Goal: Check status: Check status

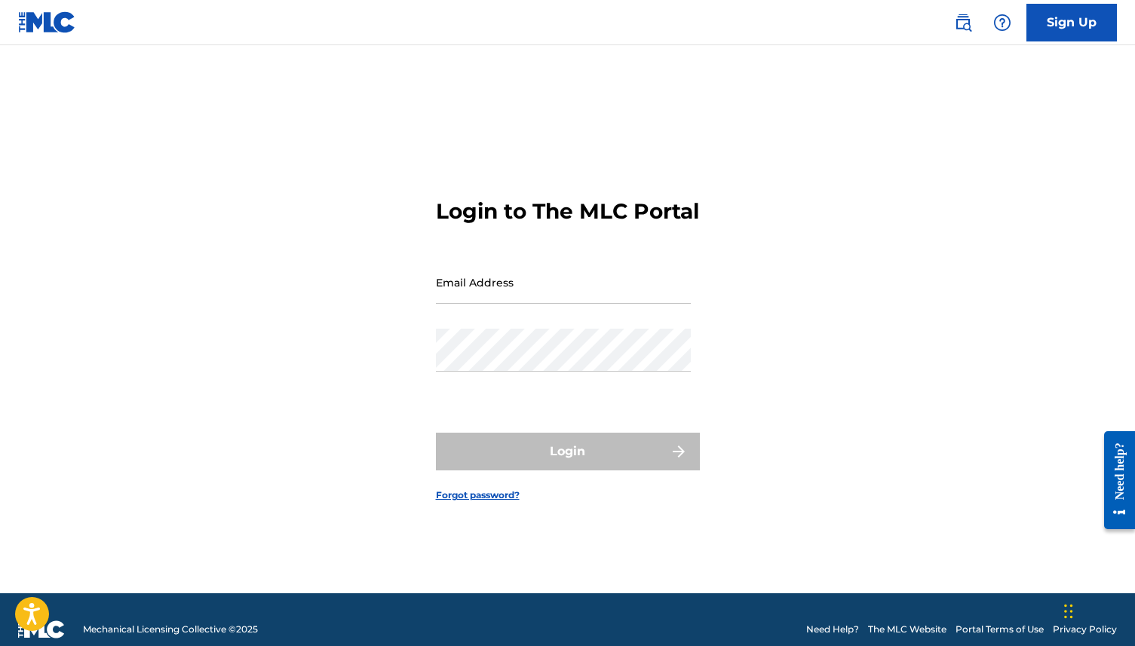
click at [491, 304] on input "Email Address" at bounding box center [563, 282] width 255 height 43
type input "[EMAIL_ADDRESS][DOMAIN_NAME]"
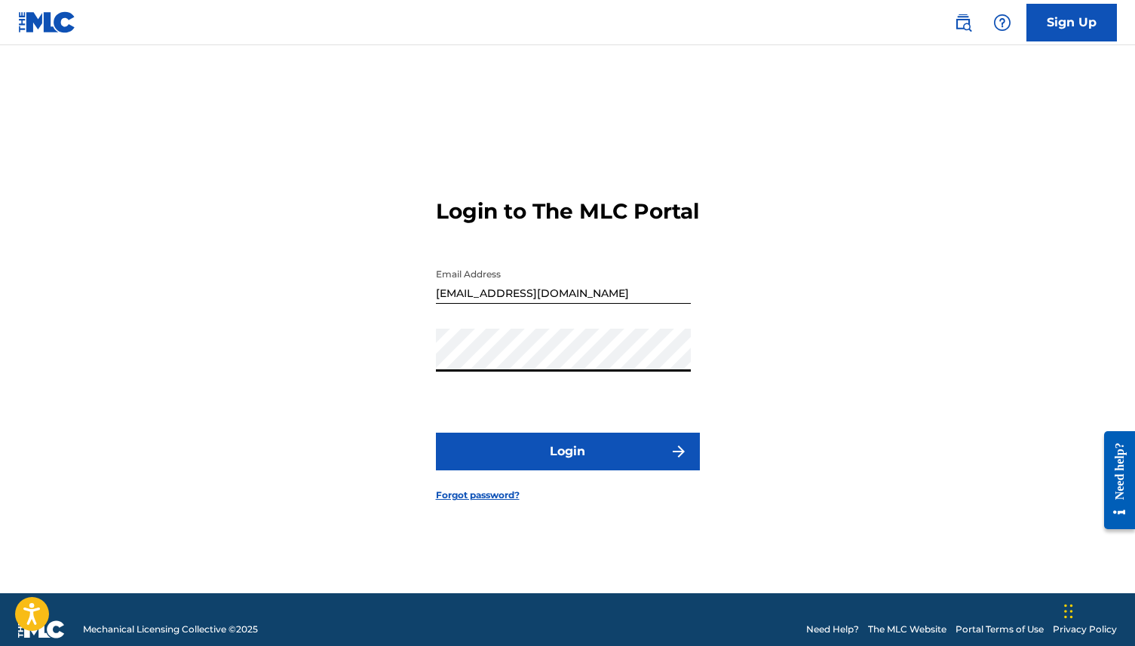
click at [591, 471] on button "Login" at bounding box center [568, 452] width 264 height 38
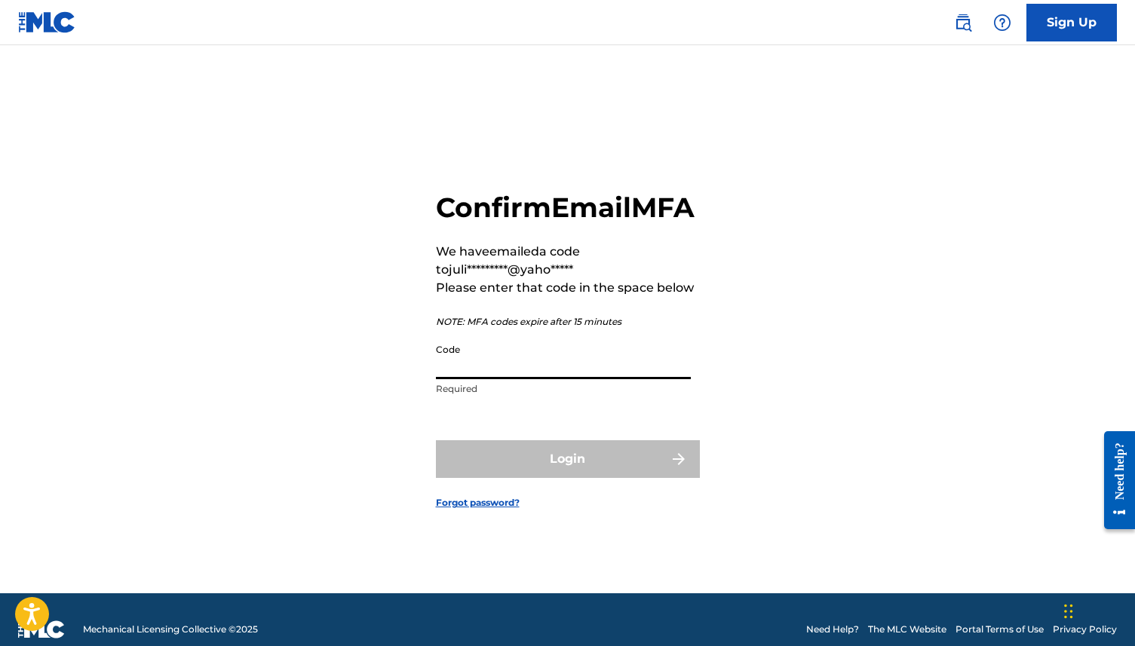
click at [526, 379] on input "Code" at bounding box center [563, 357] width 255 height 43
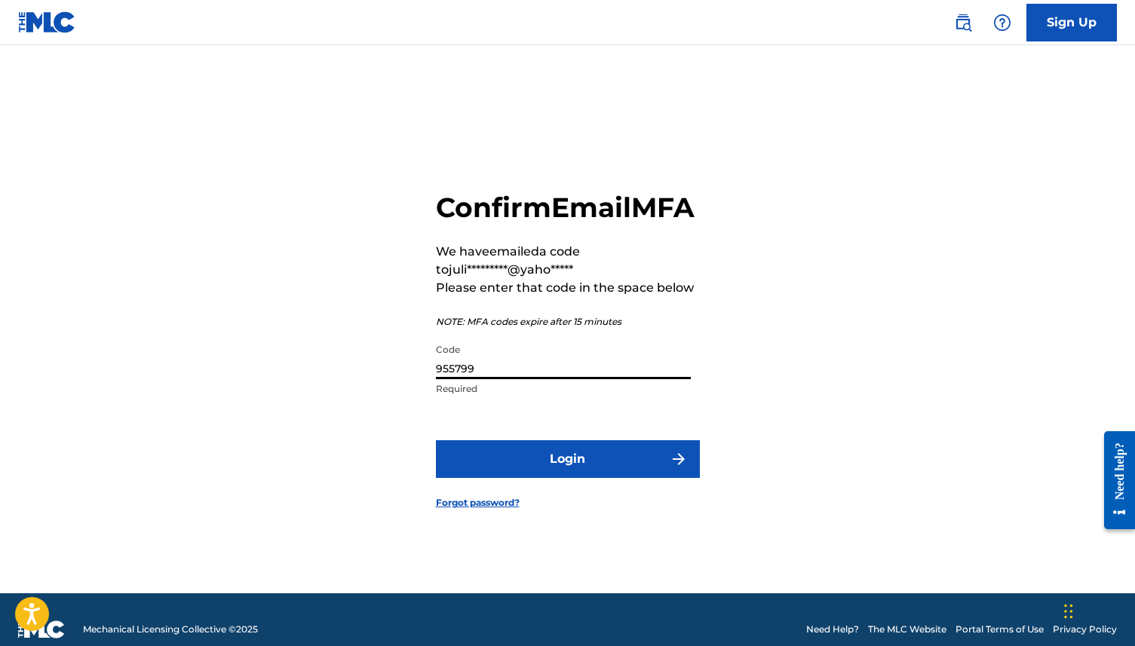
type input "955799"
click at [630, 478] on button "Login" at bounding box center [568, 459] width 264 height 38
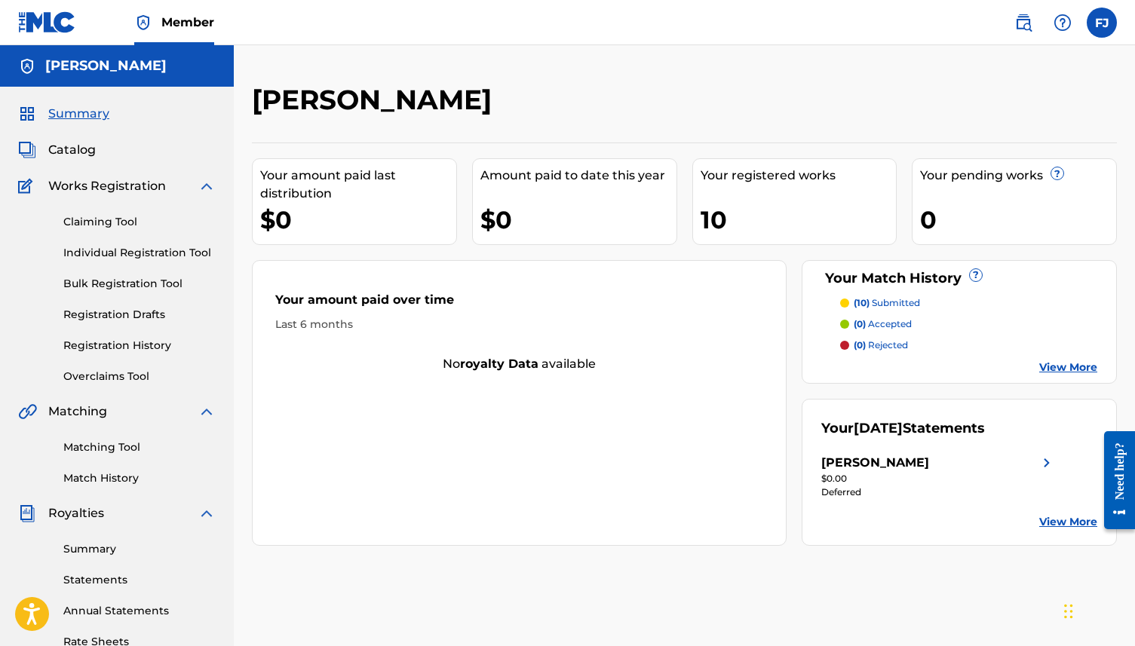
click at [100, 550] on link "Summary" at bounding box center [139, 549] width 152 height 16
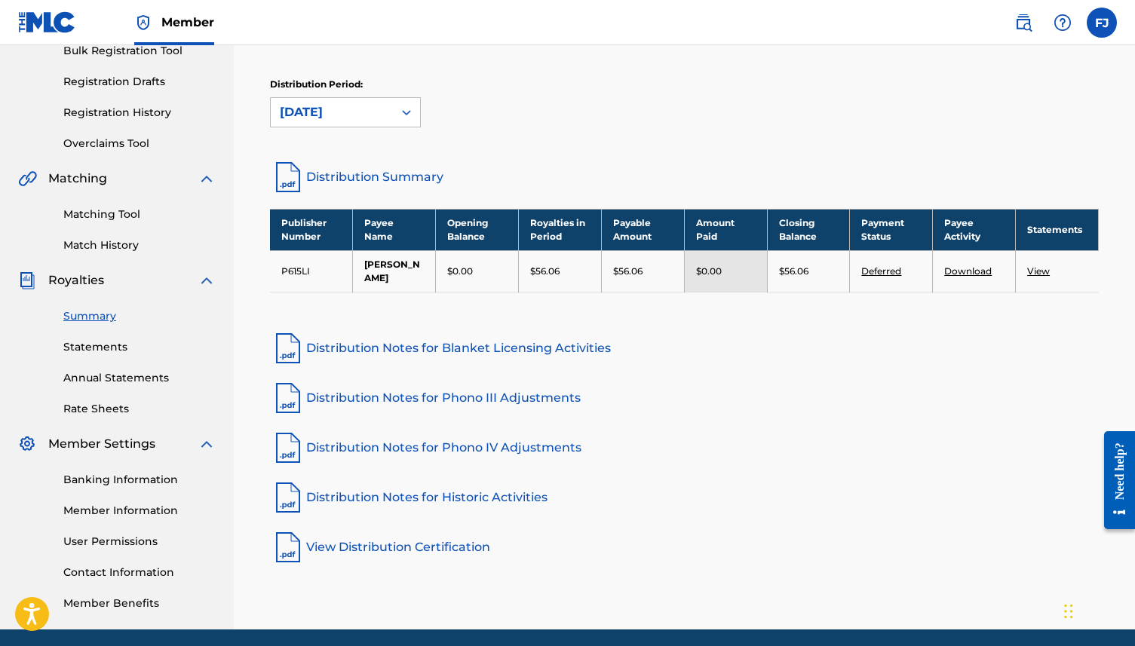
scroll to position [228, 0]
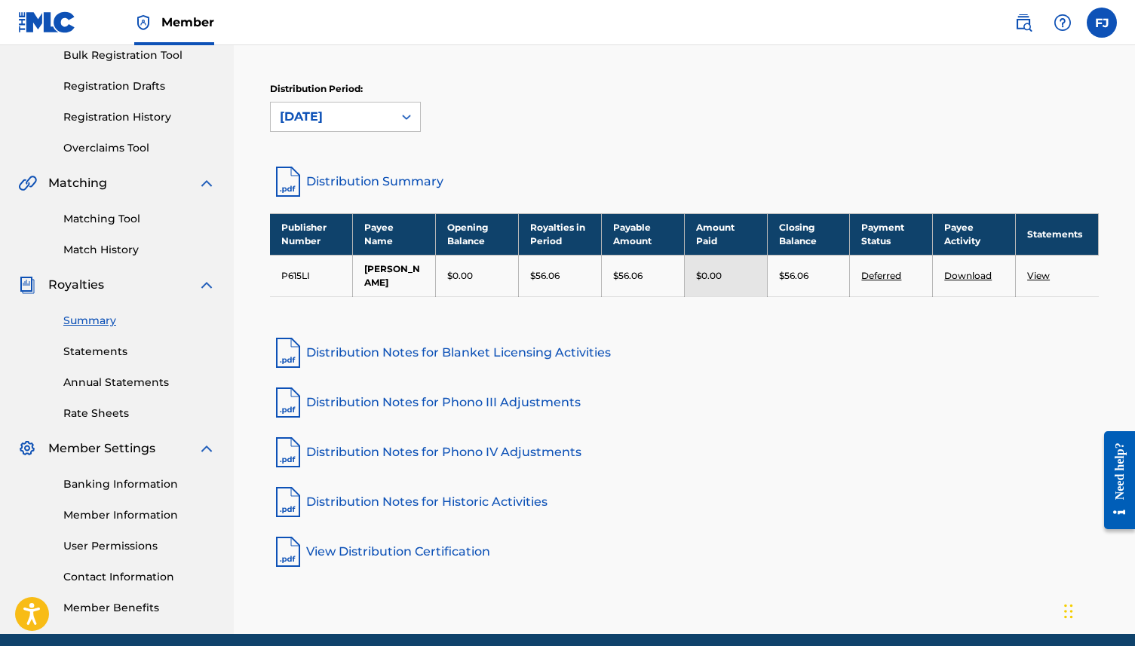
click at [1041, 274] on link "View" at bounding box center [1038, 275] width 23 height 11
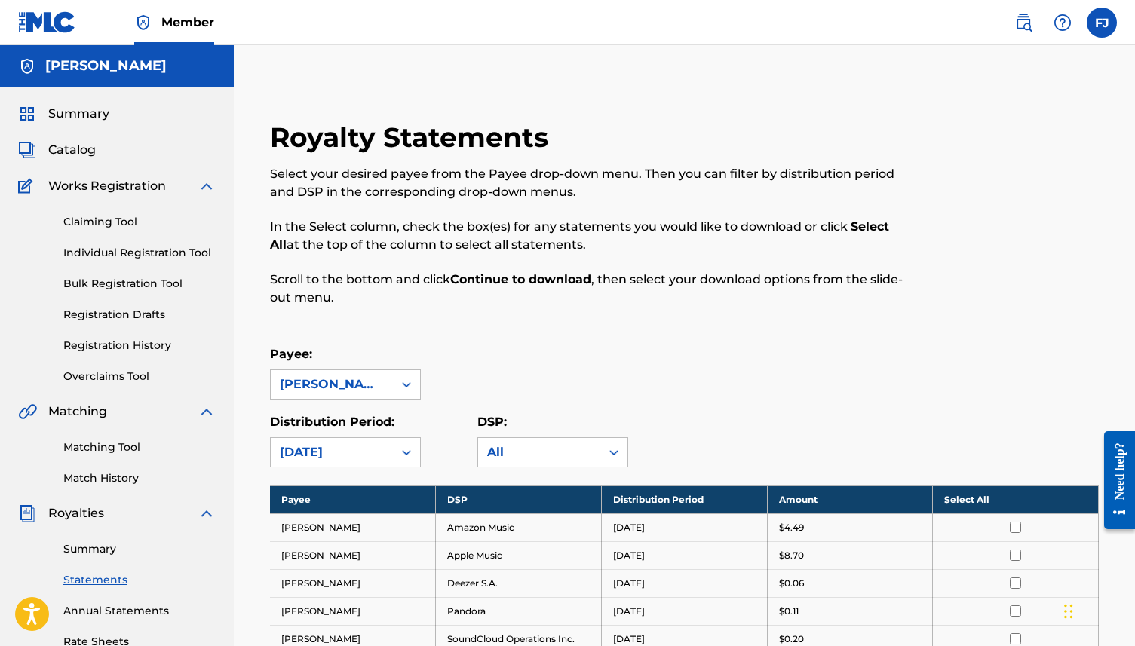
click at [60, 113] on span "Summary" at bounding box center [78, 114] width 61 height 18
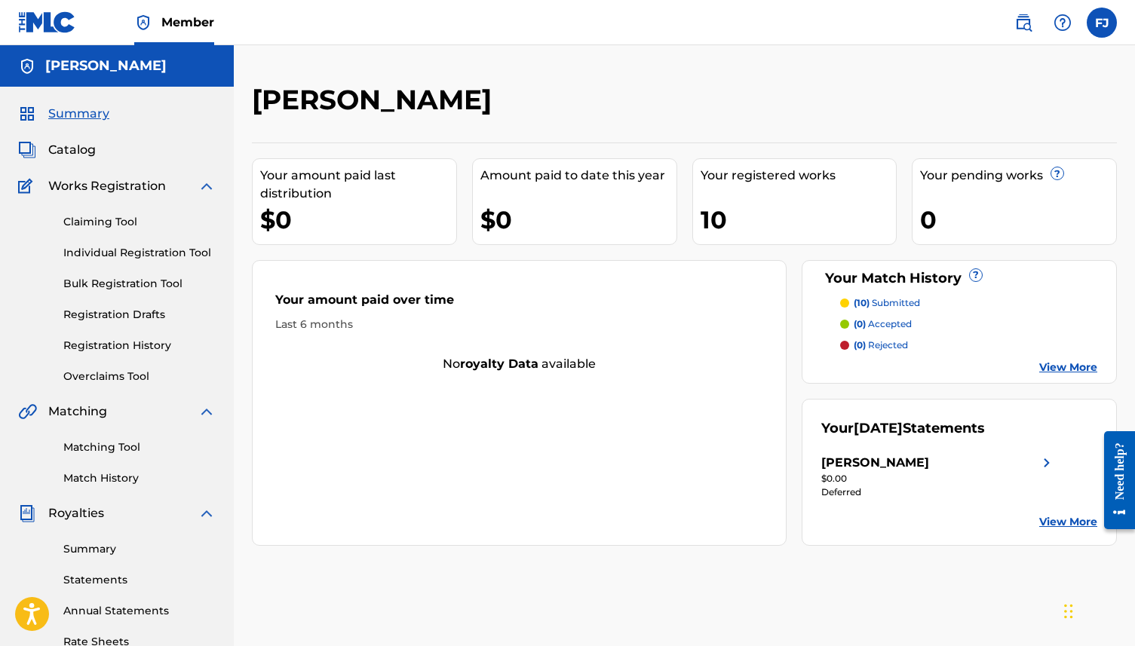
click at [887, 305] on p "(10) submitted" at bounding box center [887, 303] width 66 height 14
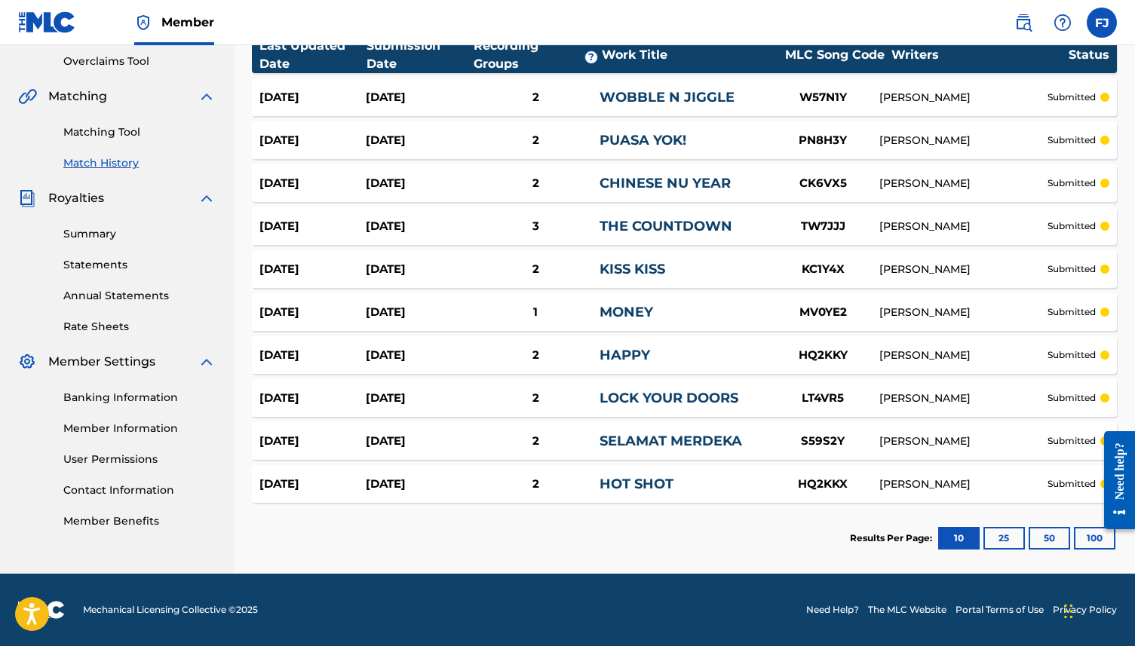
scroll to position [307, 0]
